Goal: Transaction & Acquisition: Purchase product/service

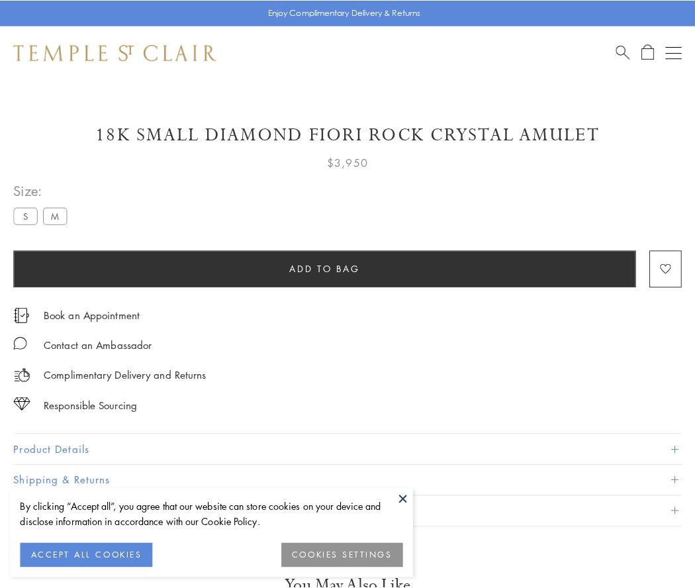
scroll to position [5, 0]
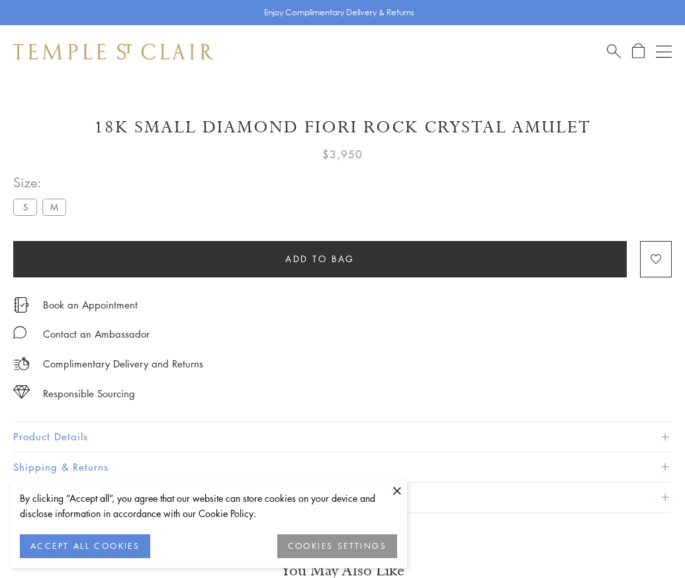
click at [320, 258] on span "Add to bag" at bounding box center [320, 259] width 70 height 15
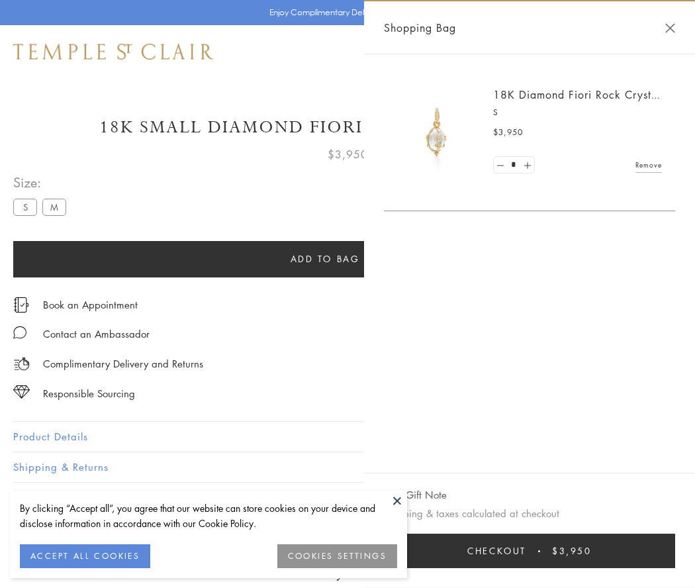
click at [530, 551] on button "Checkout $3,950" at bounding box center [529, 551] width 291 height 34
